Goal: Check status: Check status

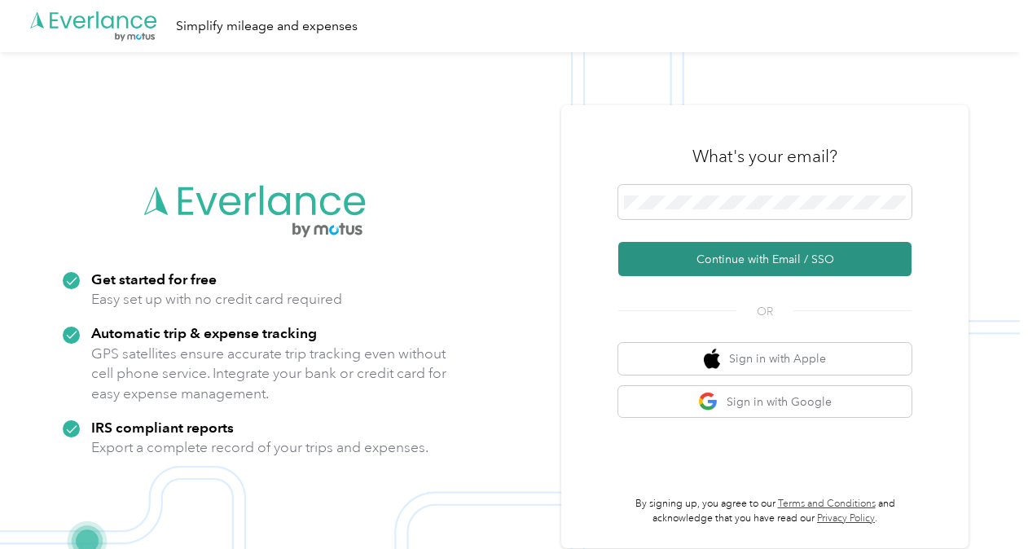
click at [745, 251] on button "Continue with Email / SSO" at bounding box center [764, 259] width 293 height 34
click at [733, 273] on button "Continue with Email / SSO" at bounding box center [764, 259] width 293 height 34
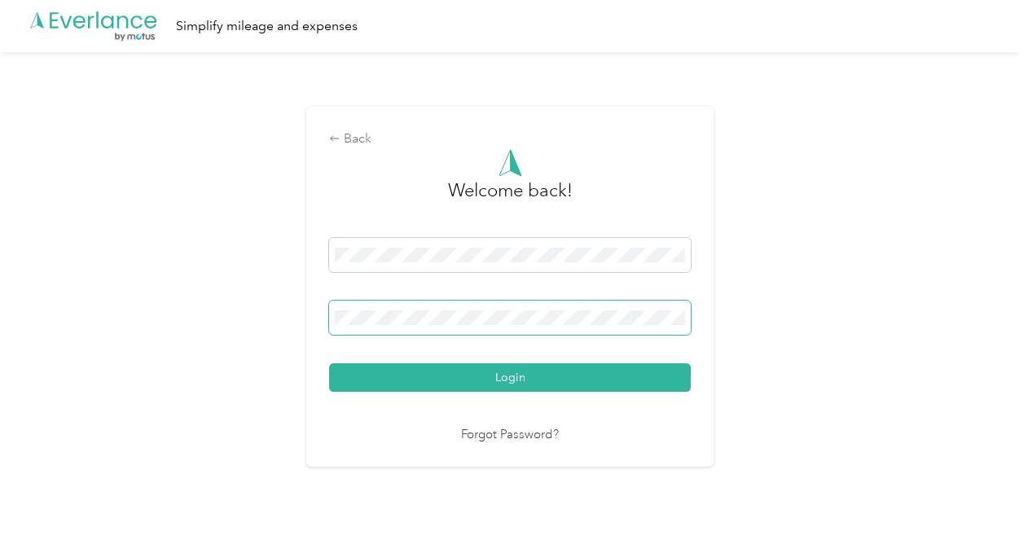
click at [329, 363] on button "Login" at bounding box center [510, 377] width 362 height 29
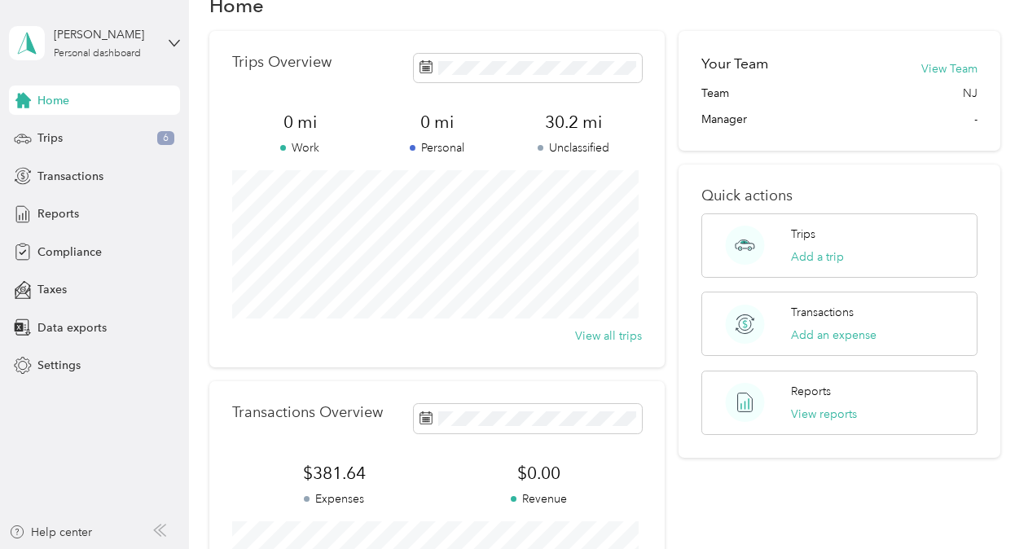
scroll to position [42, 0]
click at [802, 410] on button "View reports" at bounding box center [824, 413] width 66 height 17
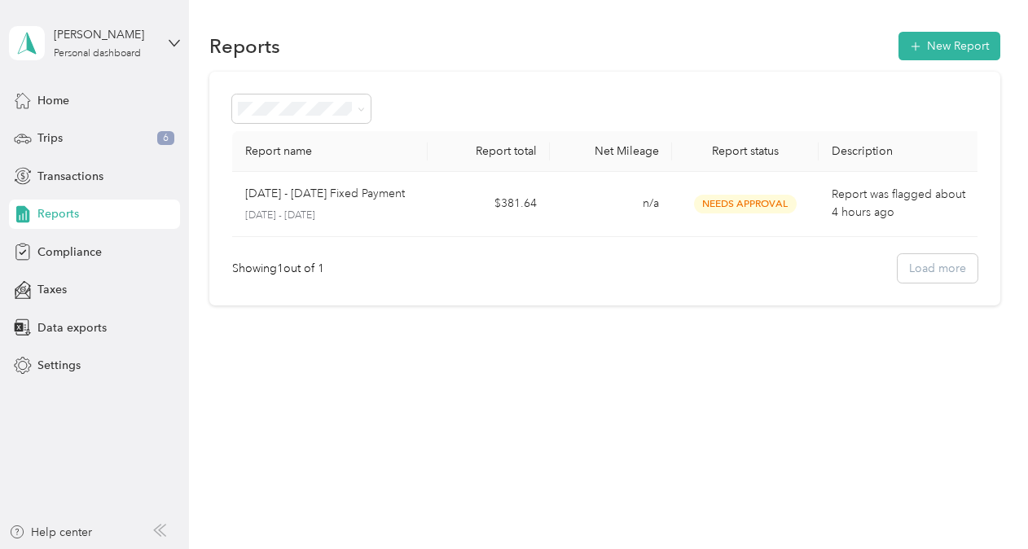
click at [802, 410] on div "Reports New Report Report name Report total Net Mileage Report status Descripti…" at bounding box center [604, 274] width 831 height 549
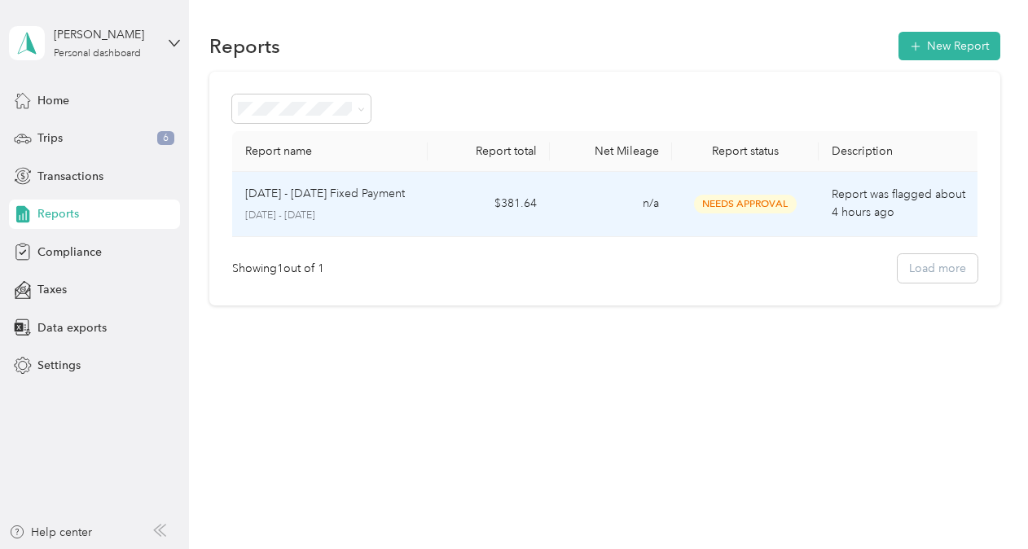
click at [751, 197] on span "Needs Approval" at bounding box center [745, 204] width 103 height 19
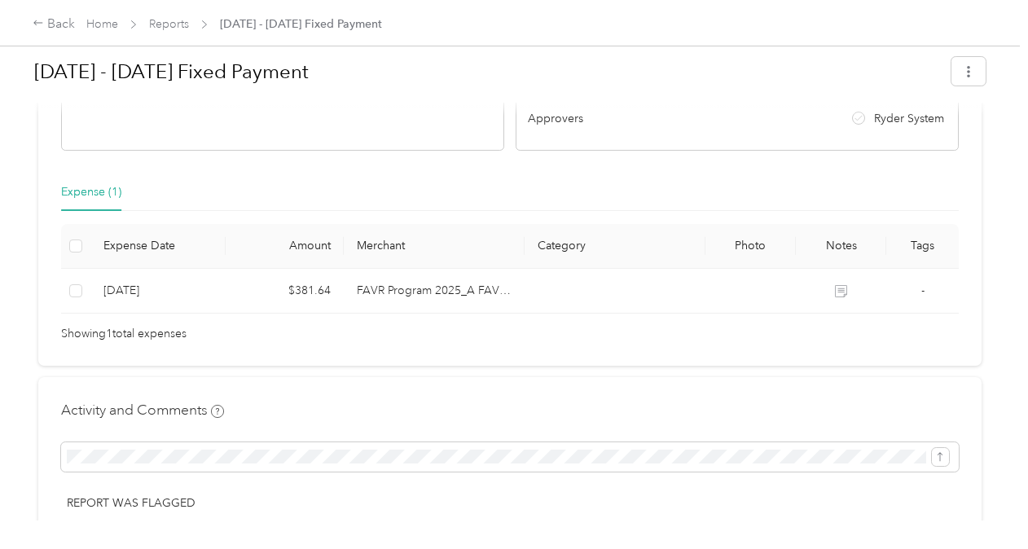
scroll to position [561, 0]
